Goal: Task Accomplishment & Management: Manage account settings

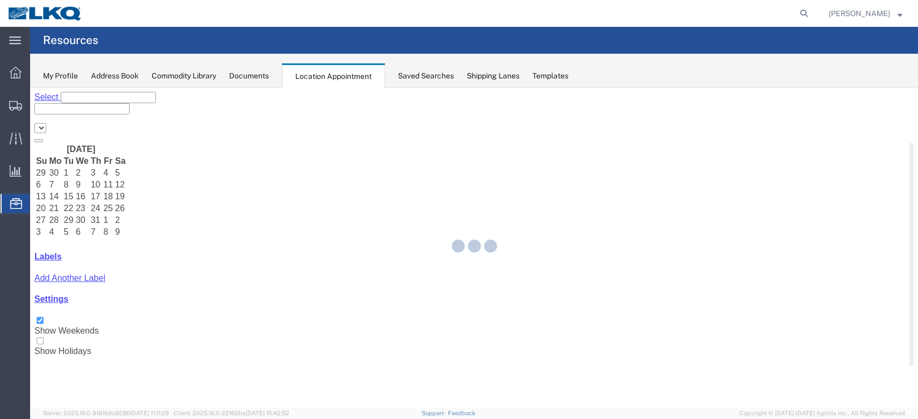
select select "27634"
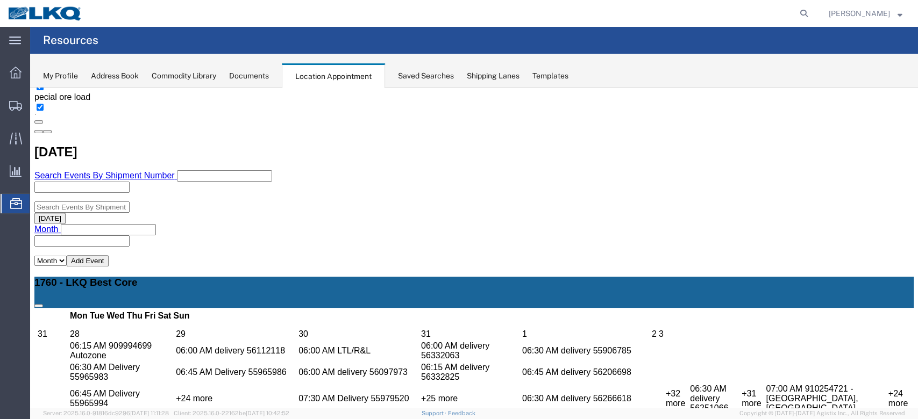
scroll to position [430, 0]
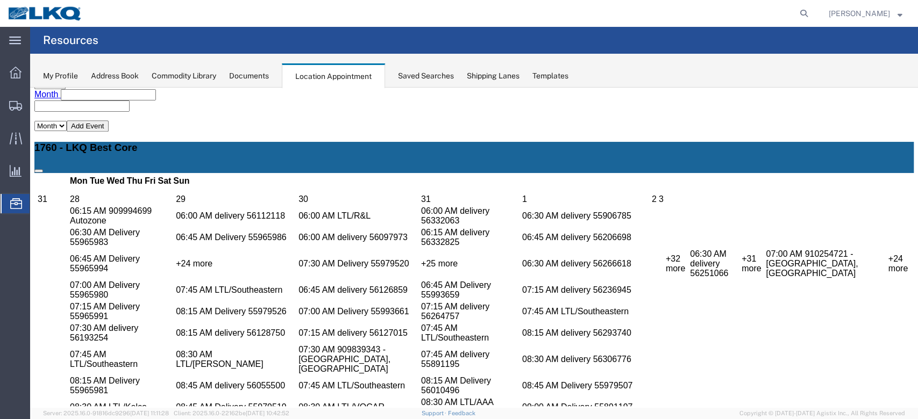
select select "1"
select select
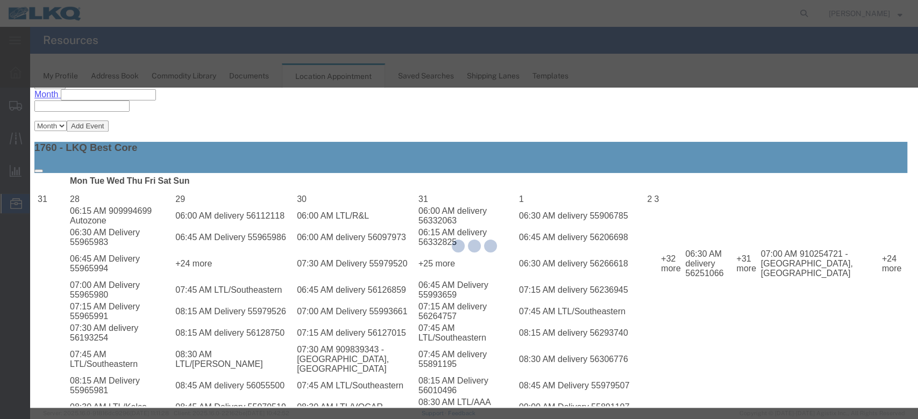
select select
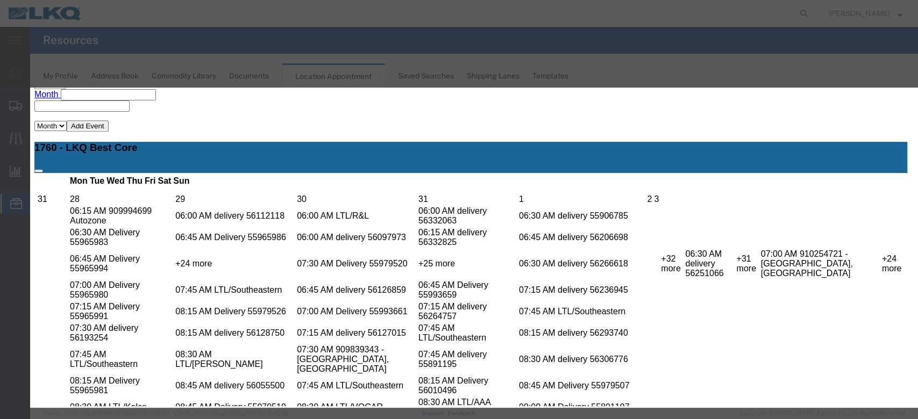
scroll to position [71, 0]
type input "de"
select select "40"
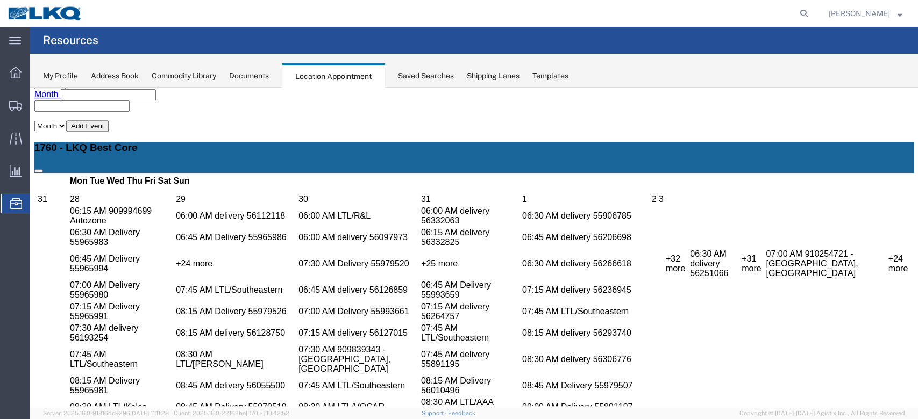
scroll to position [0, 0]
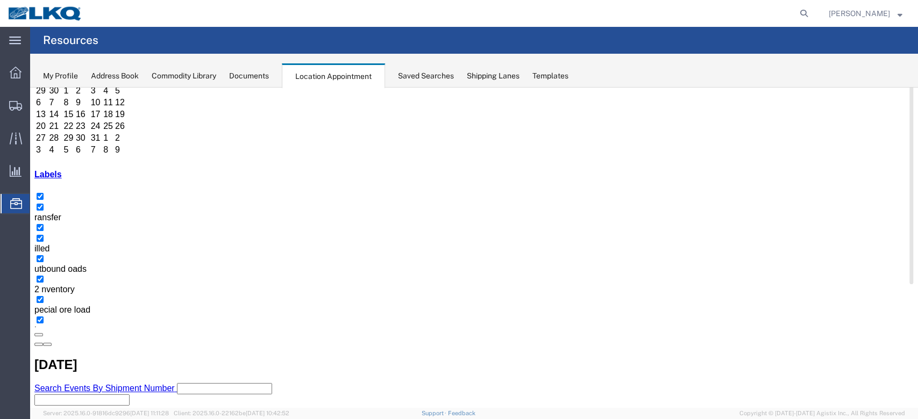
scroll to position [143, 0]
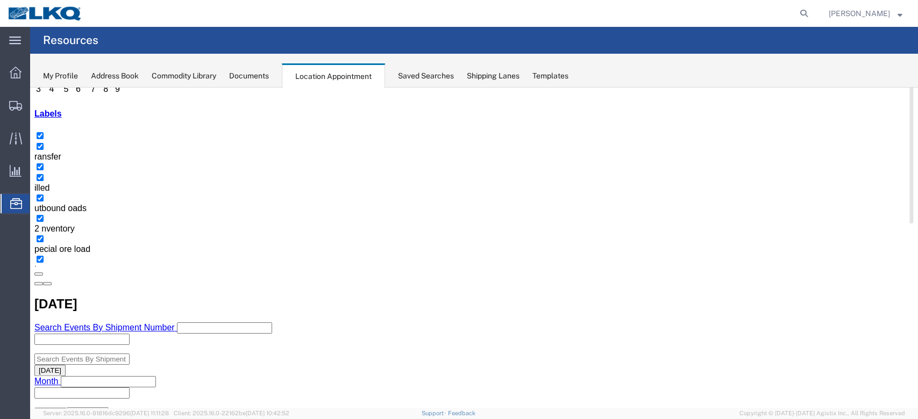
select select "100"
select select "1"
select select
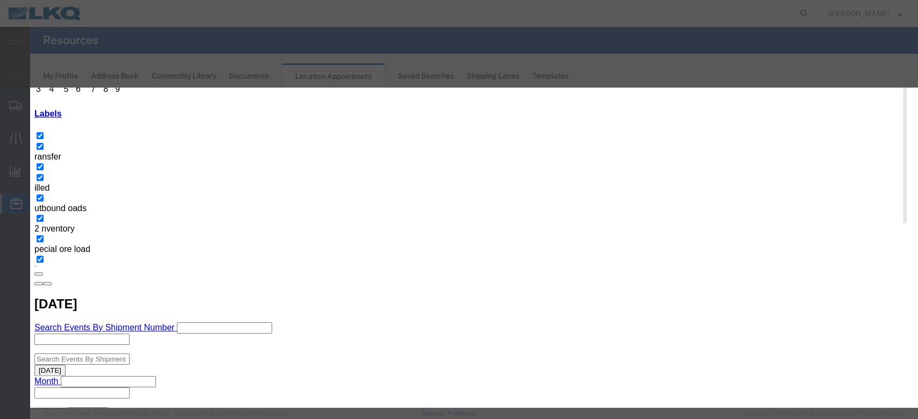
scroll to position [108, 0]
type input "de"
select select "40"
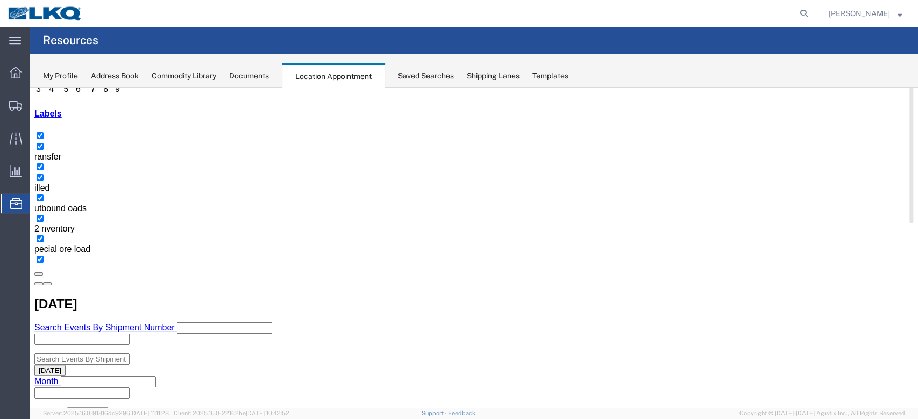
scroll to position [0, 0]
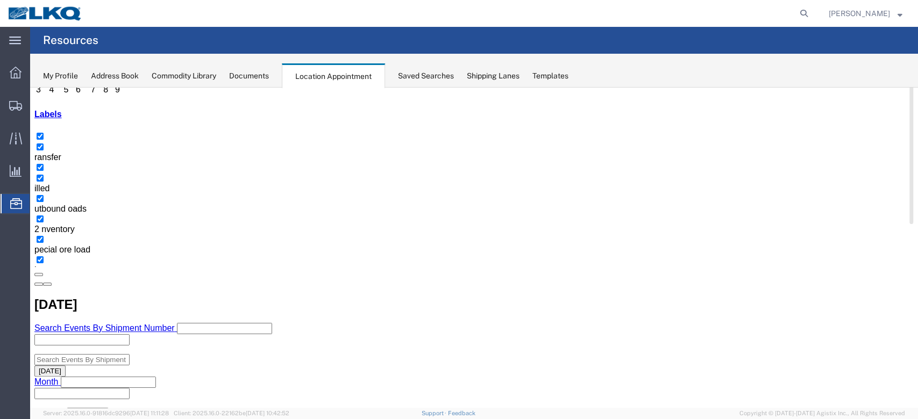
scroll to position [143, 0]
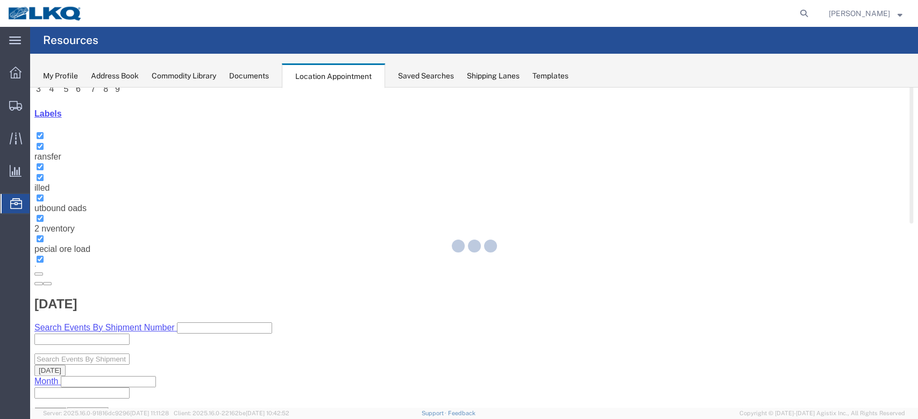
select select "100"
select select "1"
select select
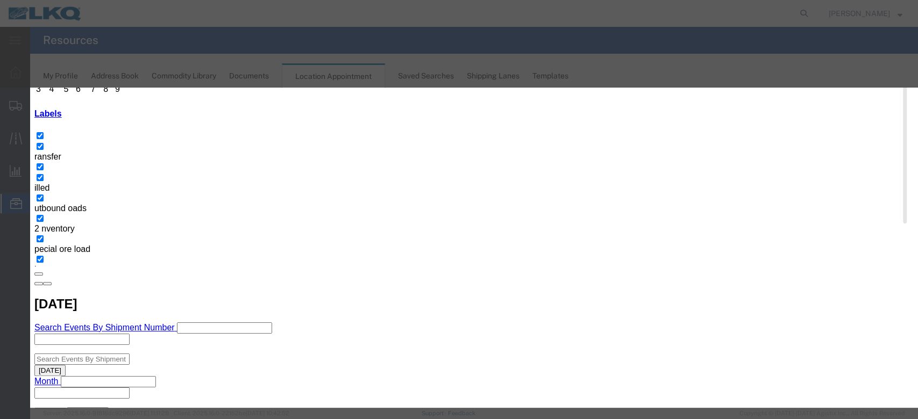
scroll to position [71, 0]
type input "de"
select select "40"
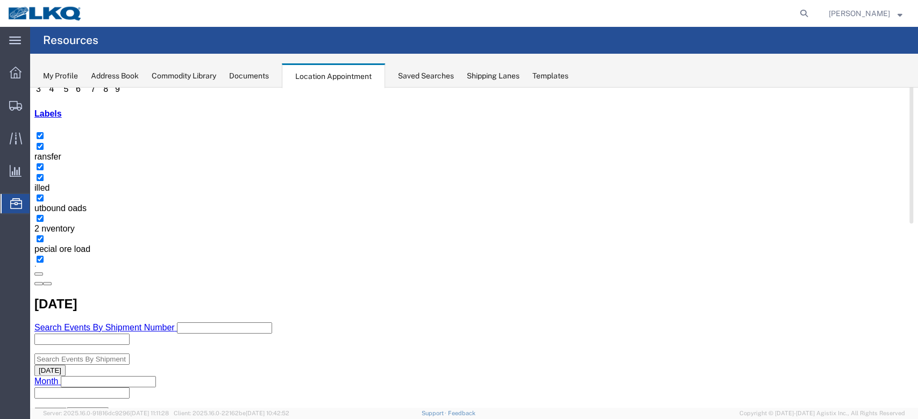
scroll to position [0, 0]
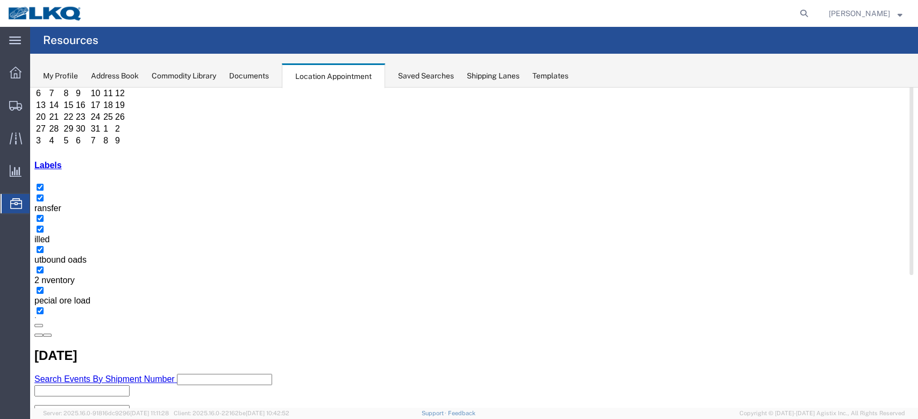
scroll to position [143, 0]
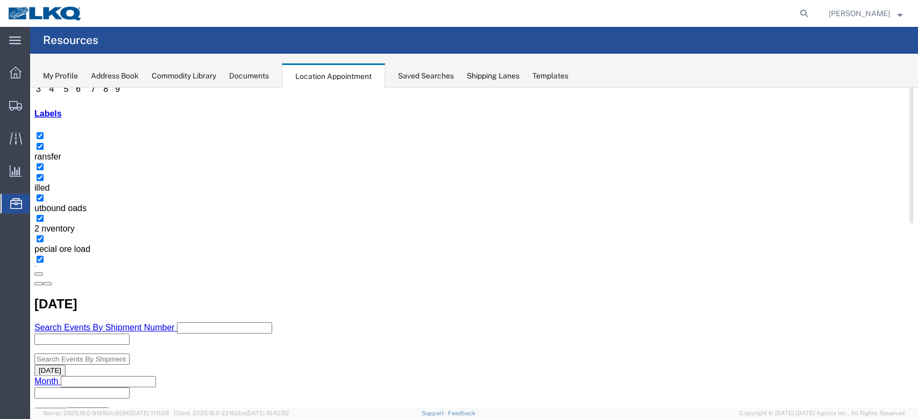
select select "100"
select select "1"
select select
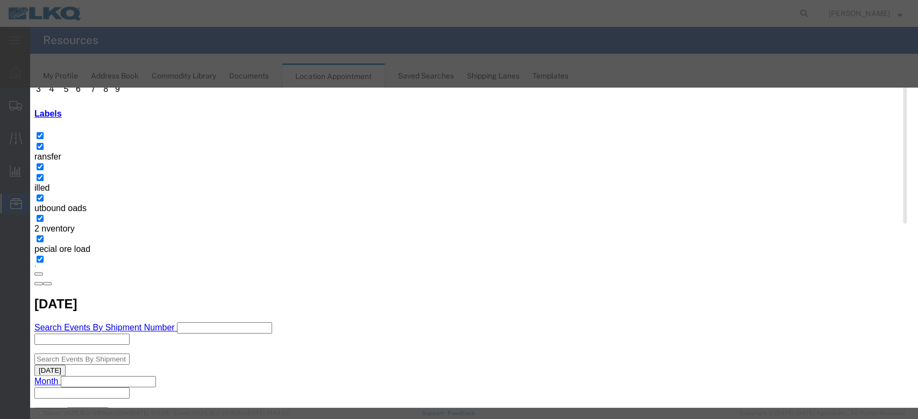
scroll to position [108, 0]
type input "d"
select select "40"
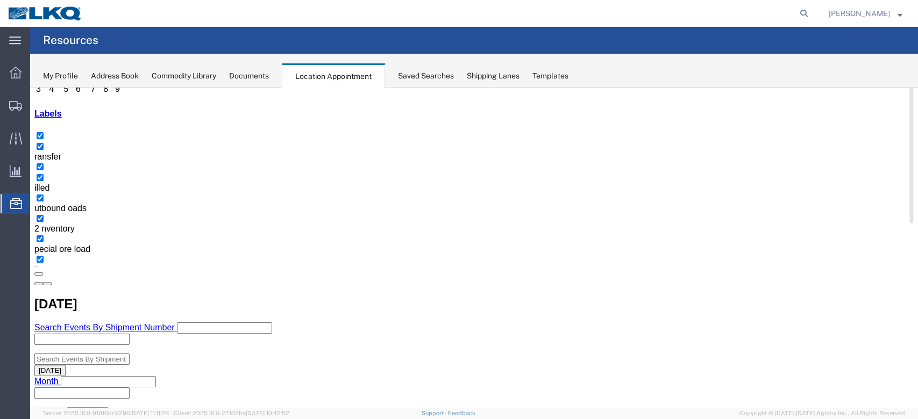
scroll to position [0, 0]
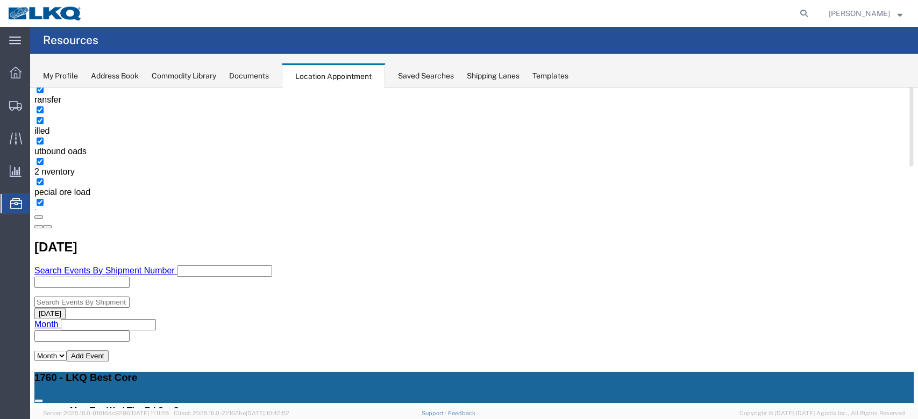
scroll to position [215, 0]
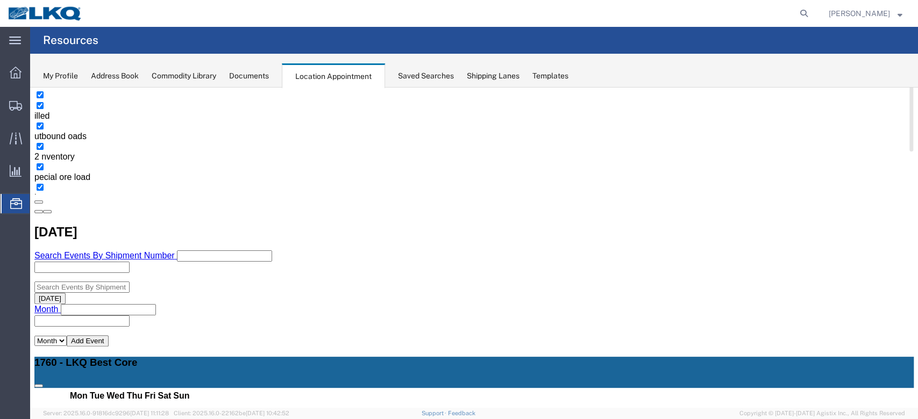
select select "100"
select select "1"
select select
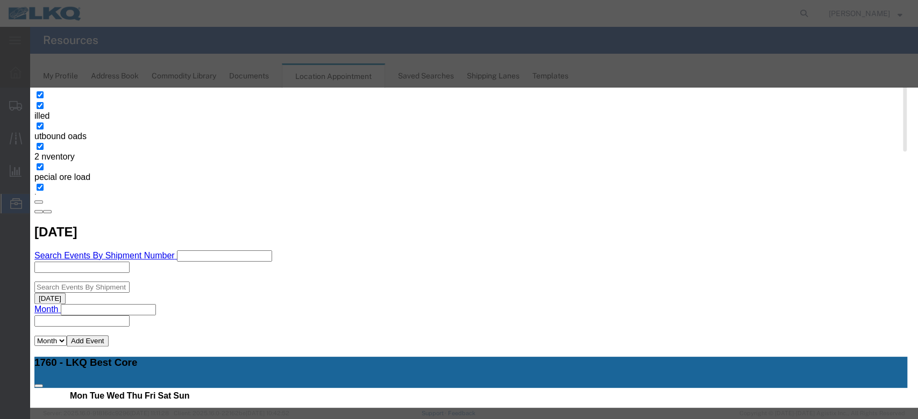
scroll to position [108, 0]
type input "de"
select select "40"
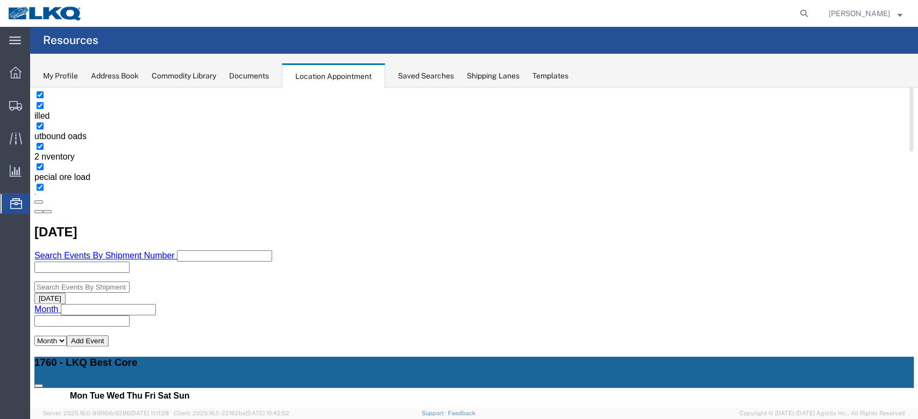
scroll to position [0, 0]
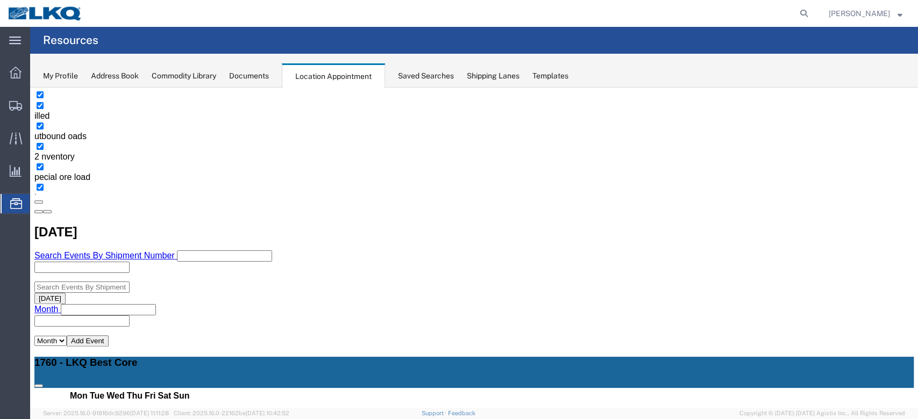
scroll to position [143, 0]
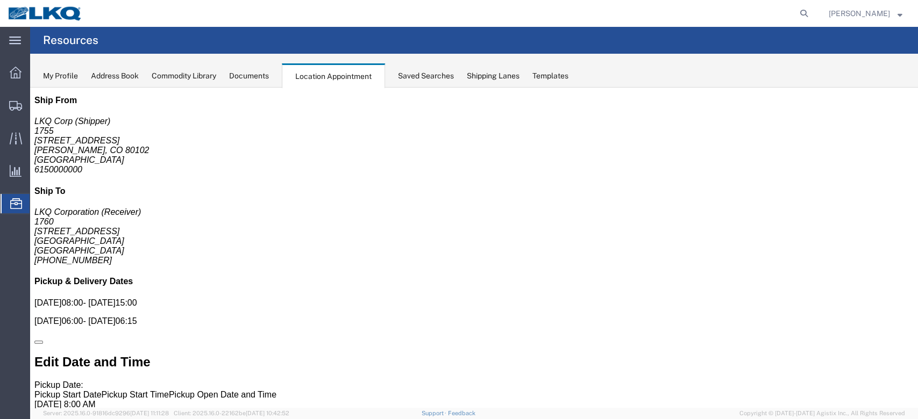
scroll to position [0, 0]
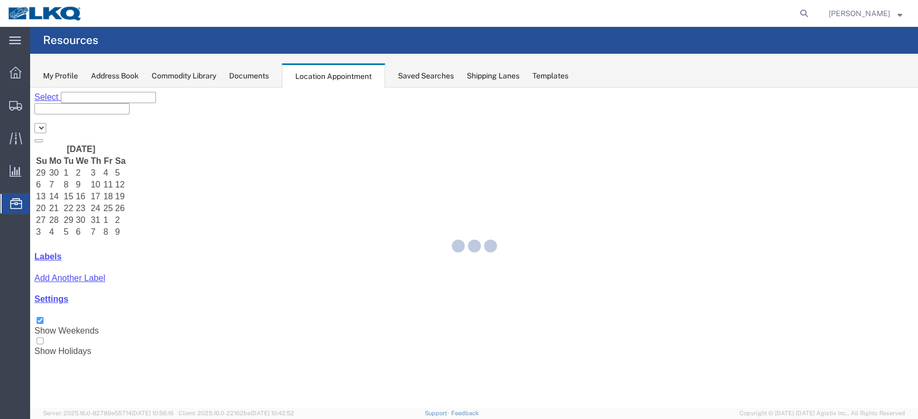
select select "27634"
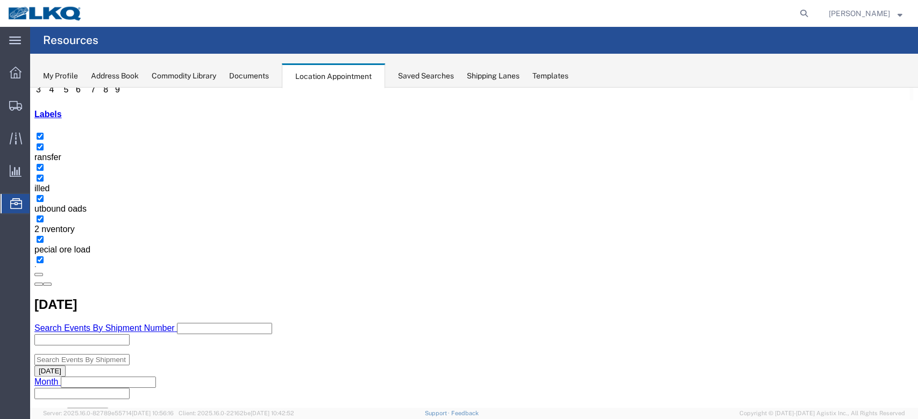
scroll to position [143, 0]
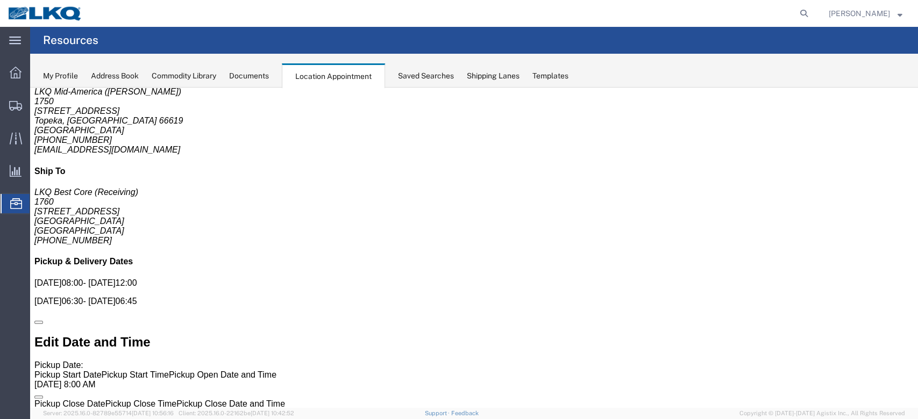
scroll to position [0, 0]
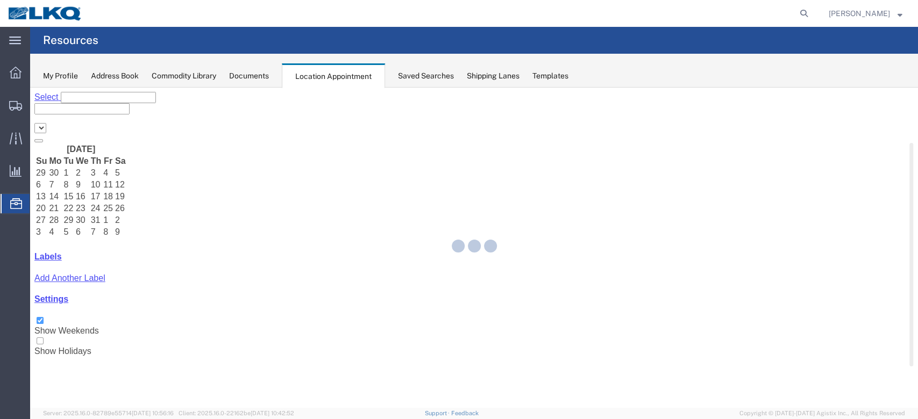
select select "27634"
